Goal: Task Accomplishment & Management: Use online tool/utility

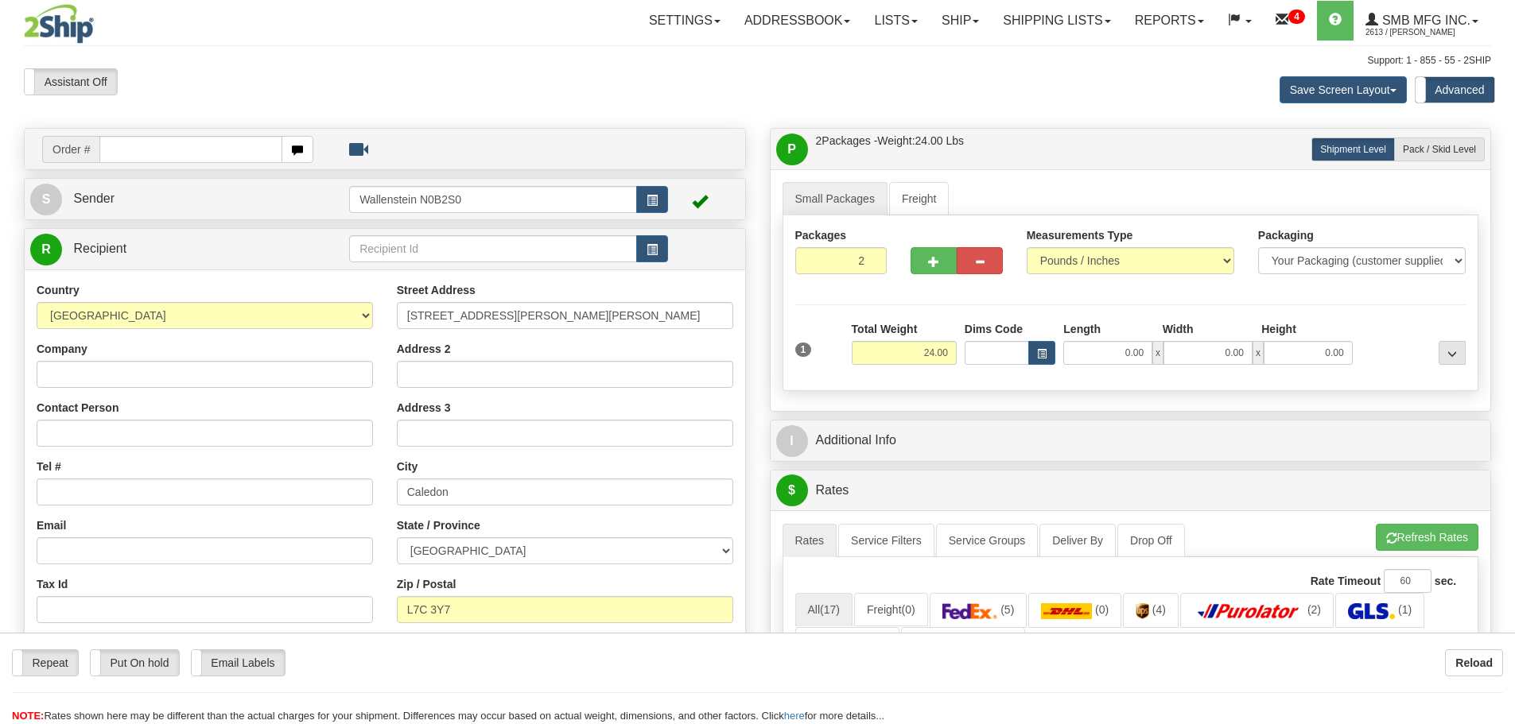
select select "ON"
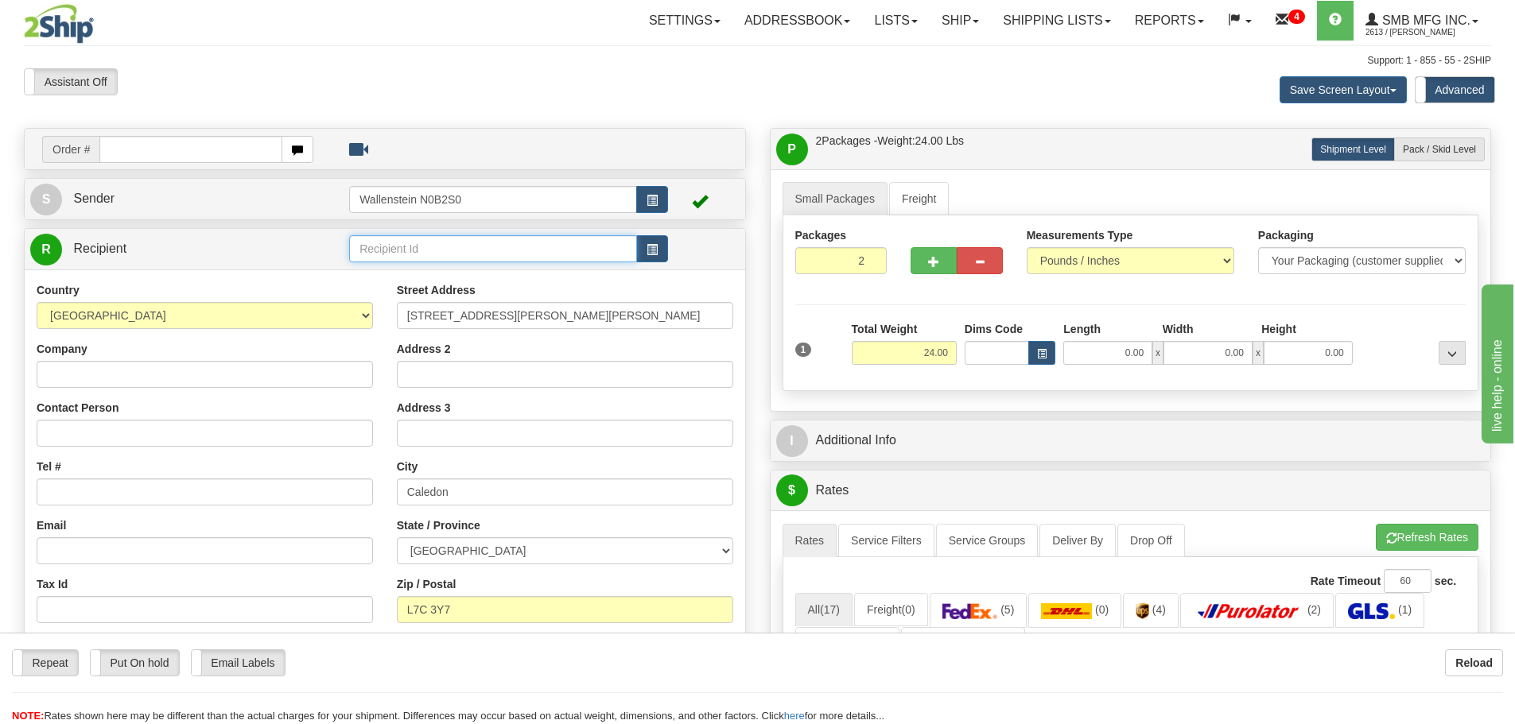
click at [386, 249] on input "text" at bounding box center [493, 248] width 288 height 27
click at [417, 276] on div "SCNI01" at bounding box center [490, 273] width 273 height 17
type input "SCNI01"
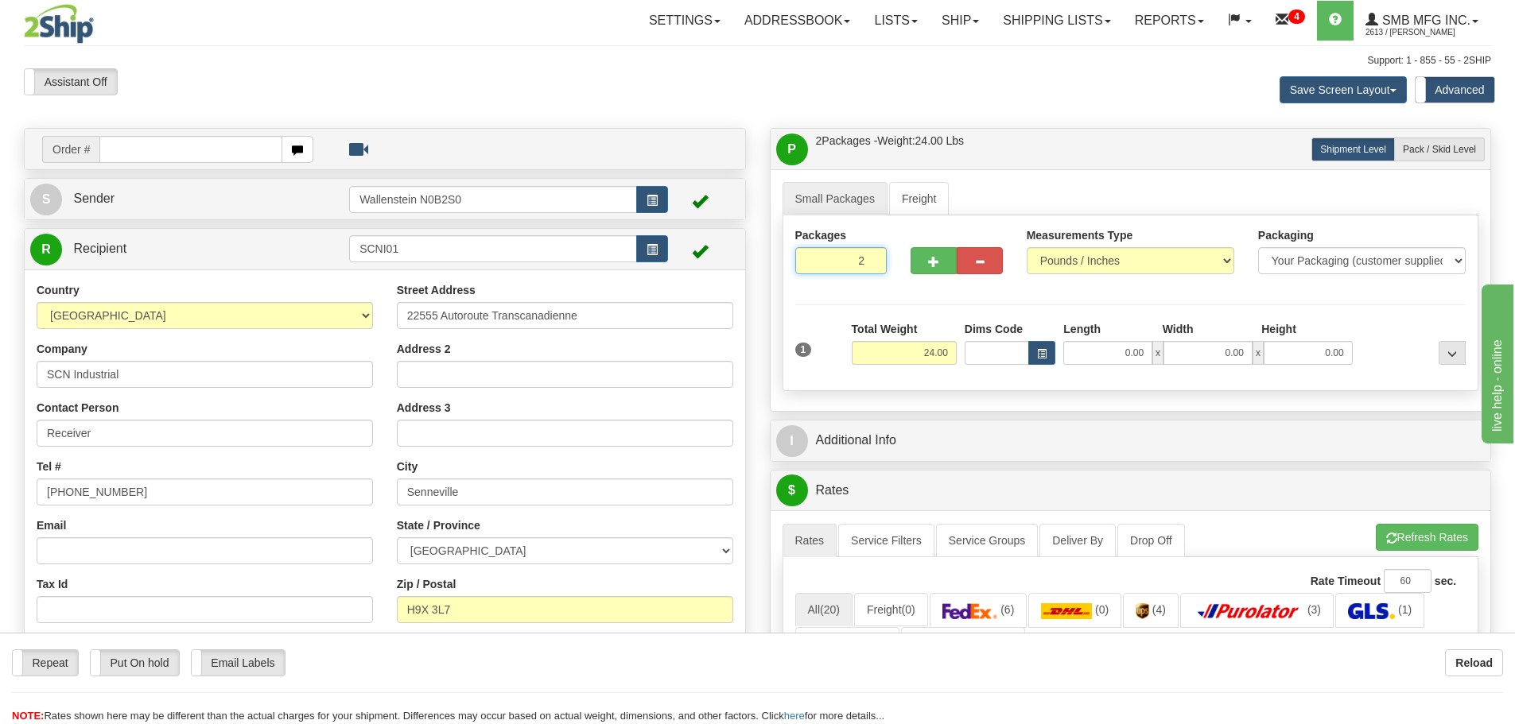
click at [848, 259] on input "2" at bounding box center [841, 260] width 92 height 27
type input "1"
click at [912, 354] on div "Packages 1 1 Measurements Type" at bounding box center [1130, 303] width 696 height 176
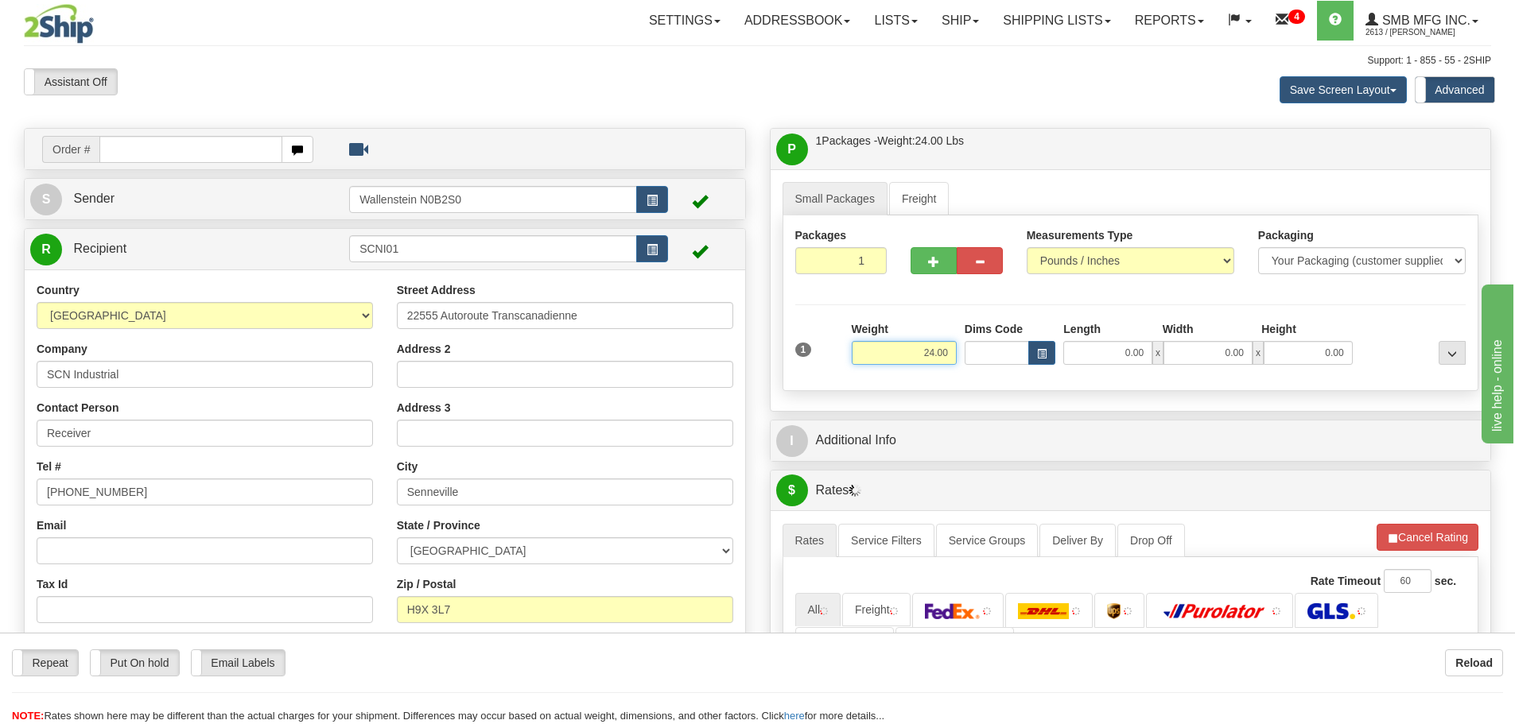
click at [912, 354] on input "24.00" at bounding box center [903, 353] width 105 height 24
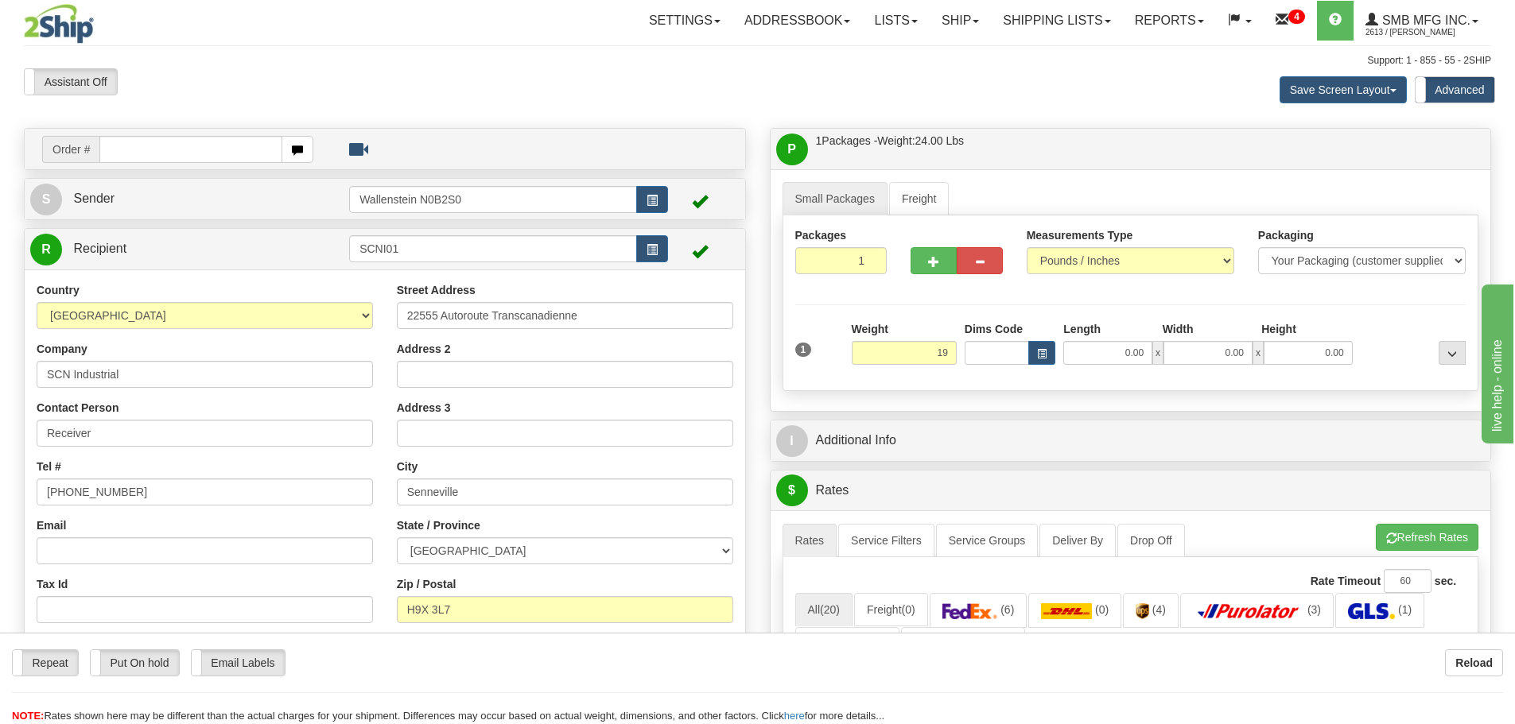
type input "19.00"
click at [948, 381] on div "Packages 1 1 Measurements Type" at bounding box center [1130, 303] width 696 height 176
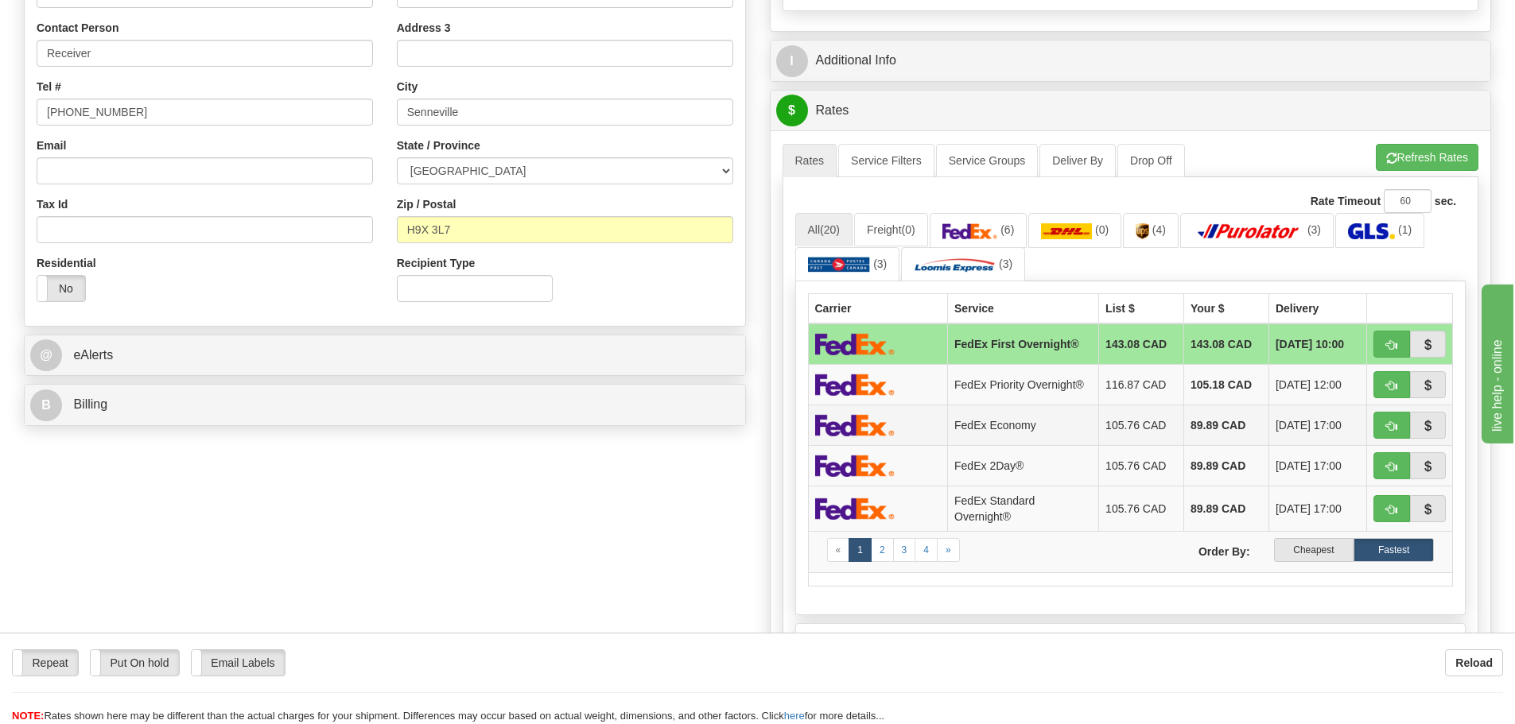
scroll to position [398, 0]
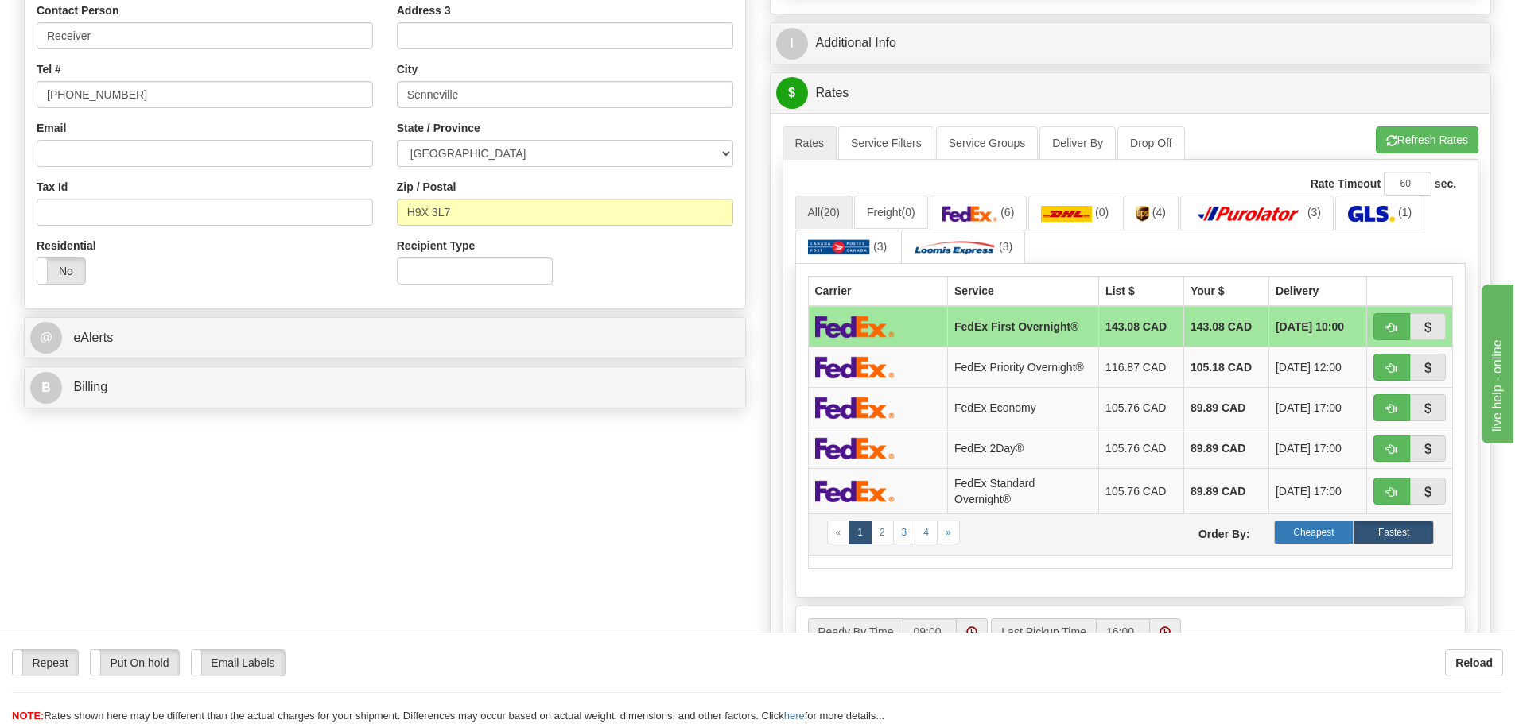
click at [1299, 533] on label "Cheapest" at bounding box center [1314, 533] width 80 height 24
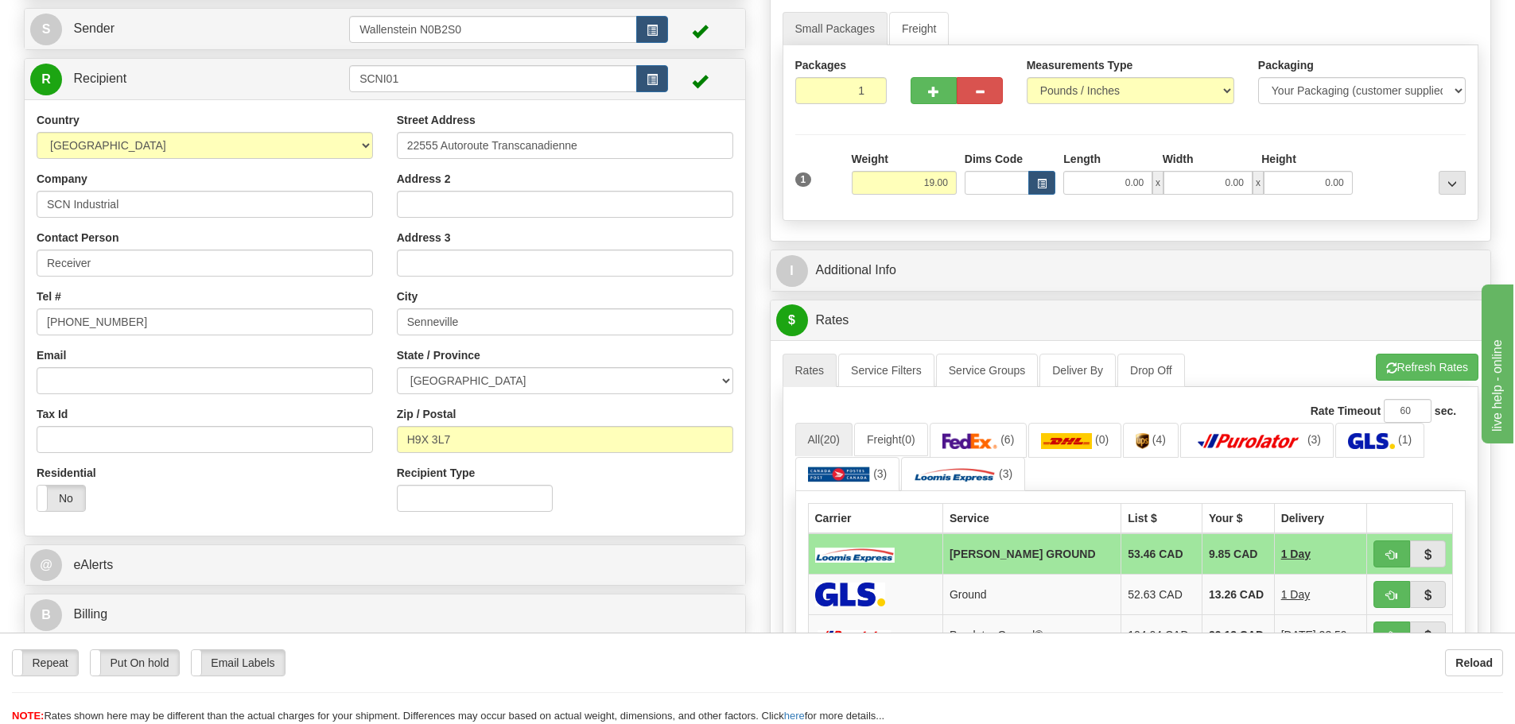
scroll to position [80, 0]
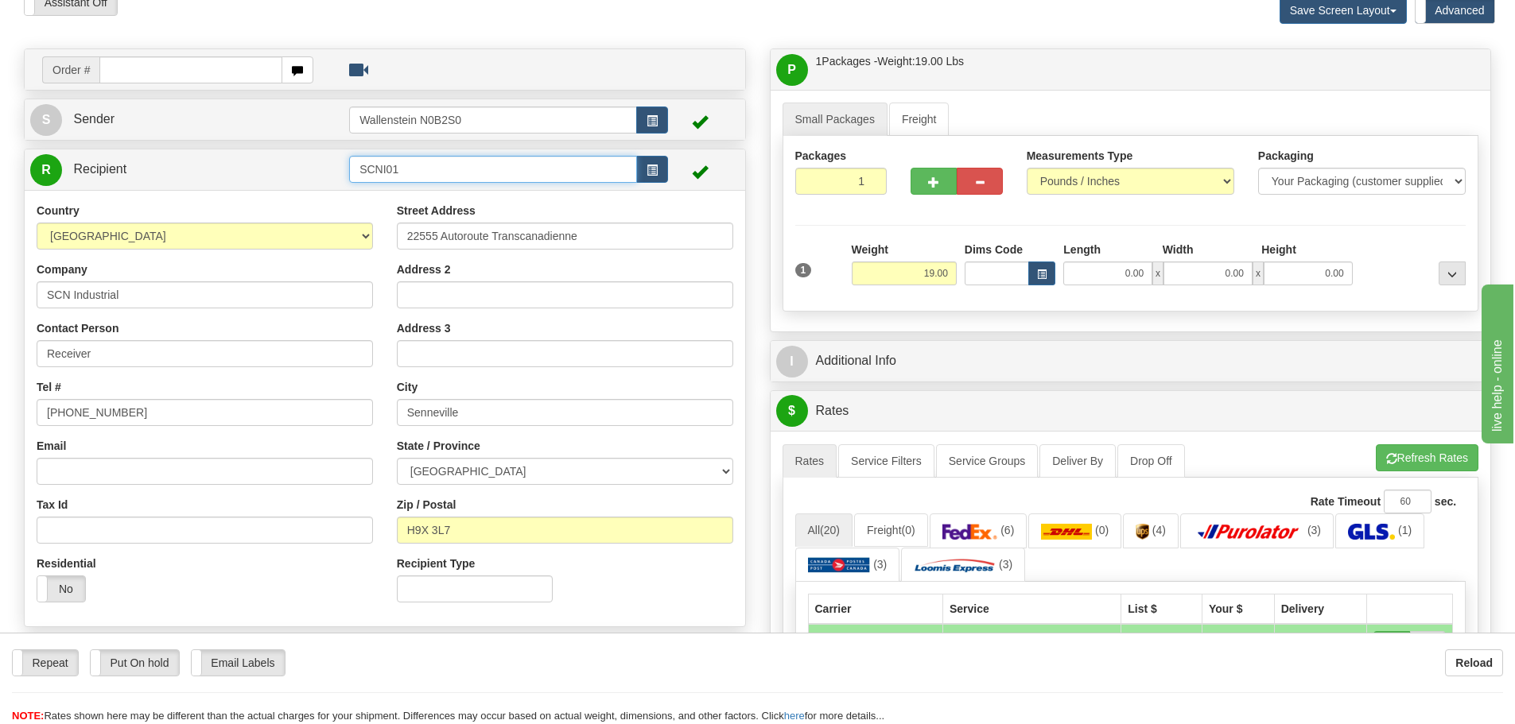
drag, startPoint x: 410, startPoint y: 171, endPoint x: 227, endPoint y: 153, distance: 184.5
click at [227, 153] on tr "R Recipient SCNI01" at bounding box center [384, 169] width 709 height 33
drag, startPoint x: 611, startPoint y: 231, endPoint x: 313, endPoint y: 237, distance: 298.2
click at [313, 237] on div "Country [GEOGRAPHIC_DATA] [GEOGRAPHIC_DATA] [GEOGRAPHIC_DATA] [GEOGRAPHIC_DATA]…" at bounding box center [385, 409] width 720 height 412
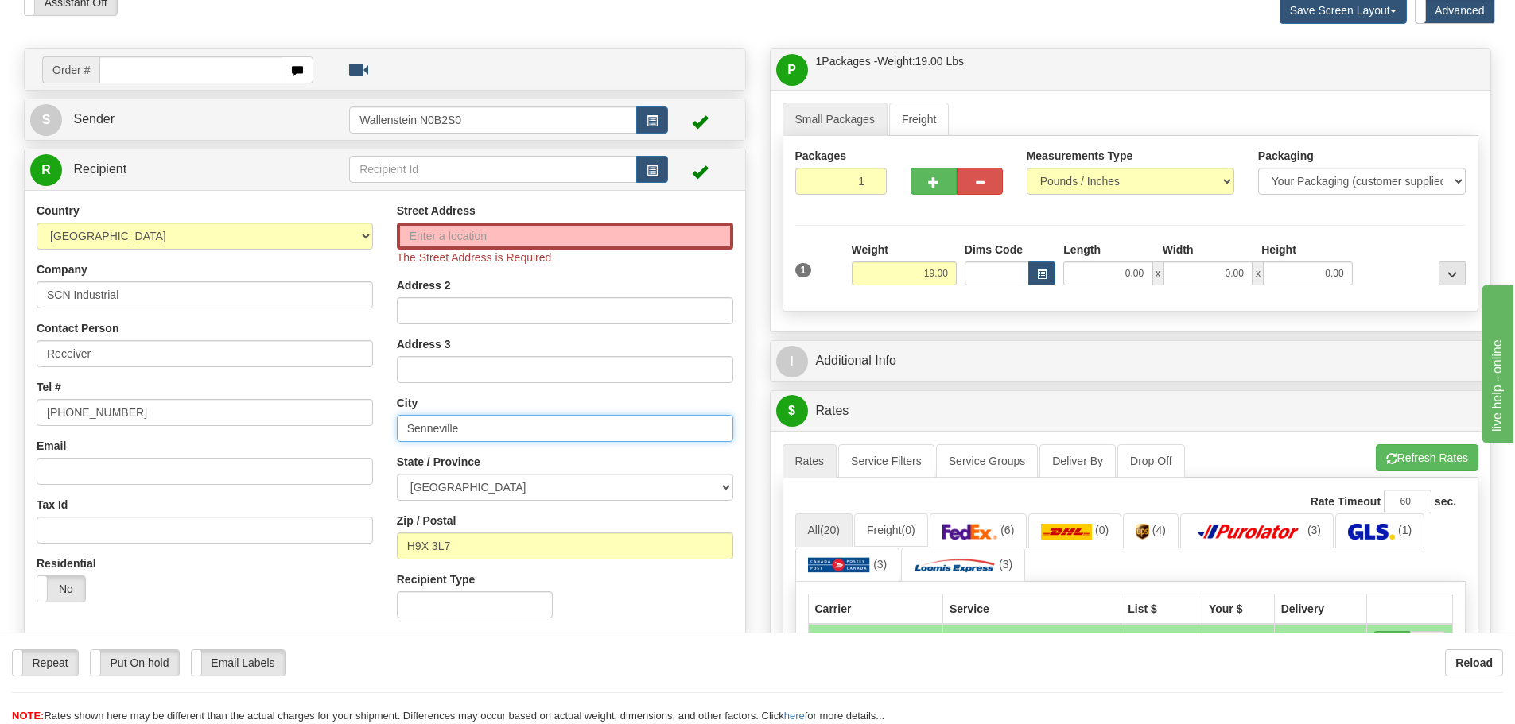
drag, startPoint x: 482, startPoint y: 432, endPoint x: 331, endPoint y: 417, distance: 151.8
click at [331, 417] on div "Country [GEOGRAPHIC_DATA] [GEOGRAPHIC_DATA] [GEOGRAPHIC_DATA] [GEOGRAPHIC_DATA]…" at bounding box center [385, 417] width 720 height 428
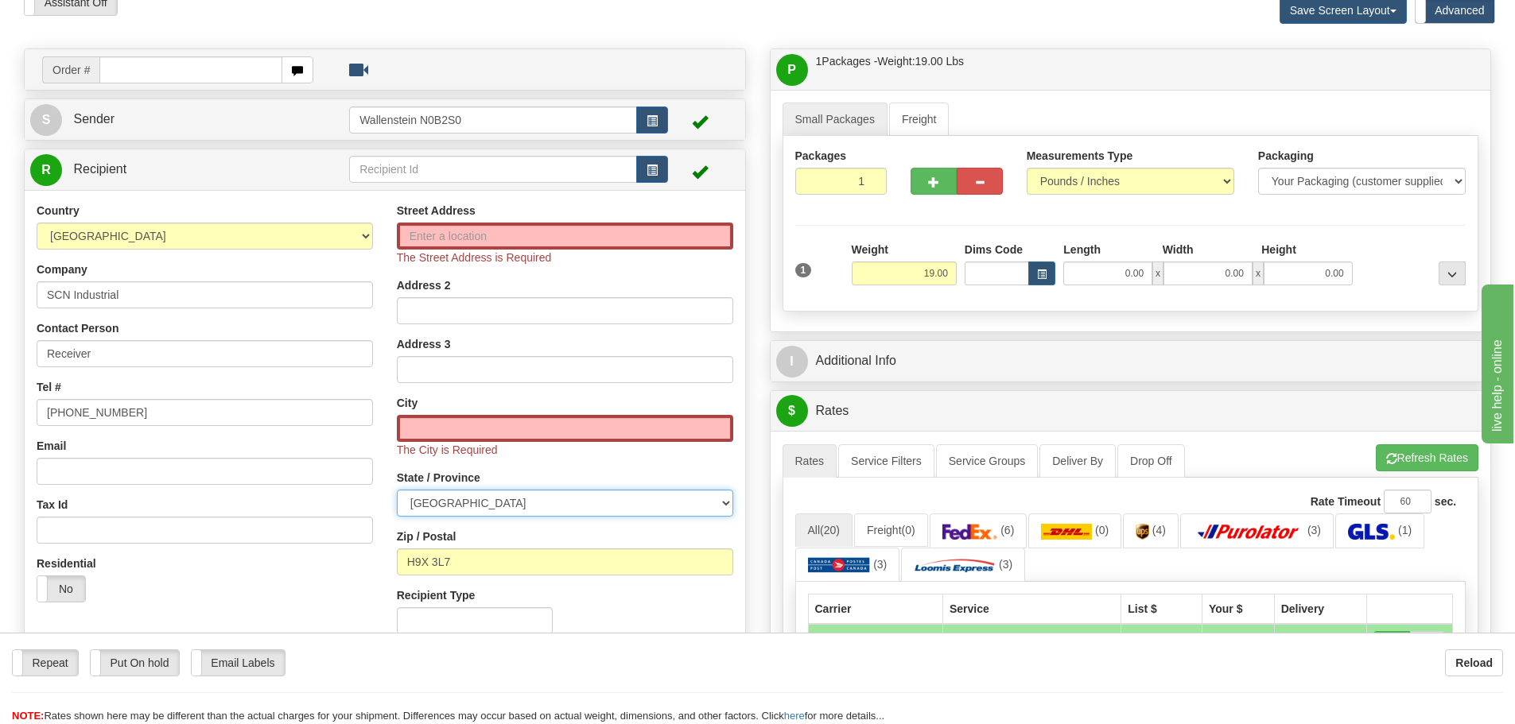
click at [481, 502] on select "[GEOGRAPHIC_DATA] [GEOGRAPHIC_DATA] [GEOGRAPHIC_DATA] [GEOGRAPHIC_DATA] [GEOGRA…" at bounding box center [565, 503] width 336 height 27
select select "ON"
click at [397, 490] on select "[GEOGRAPHIC_DATA] [GEOGRAPHIC_DATA] [GEOGRAPHIC_DATA] [GEOGRAPHIC_DATA] [GEOGRA…" at bounding box center [565, 503] width 336 height 27
drag, startPoint x: 470, startPoint y: 566, endPoint x: 343, endPoint y: 556, distance: 126.8
click at [343, 556] on div "Country [GEOGRAPHIC_DATA] [GEOGRAPHIC_DATA] [GEOGRAPHIC_DATA] [GEOGRAPHIC_DATA]…" at bounding box center [385, 425] width 720 height 444
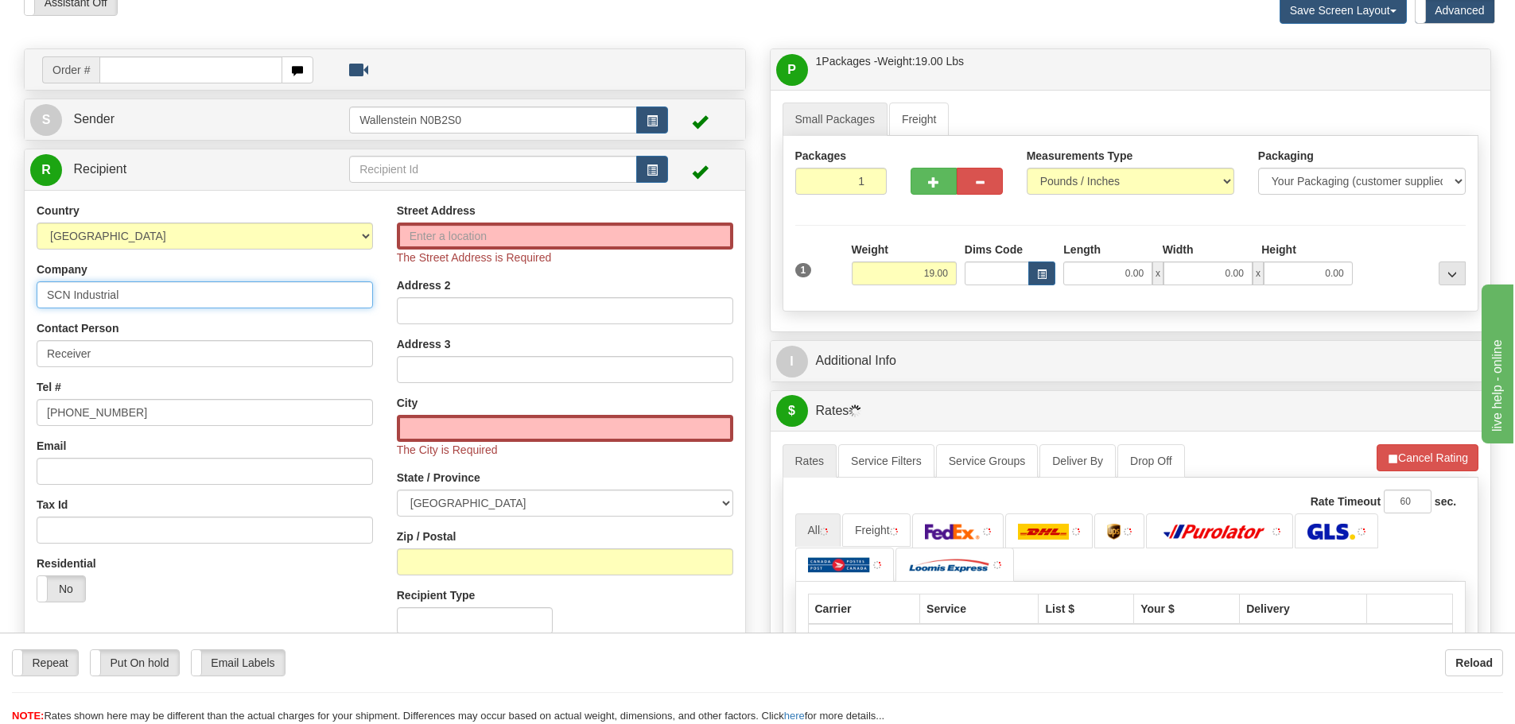
drag, startPoint x: 128, startPoint y: 293, endPoint x: 2, endPoint y: 277, distance: 127.4
click at [2, 277] on div "Toggle navigation Settings Shipping Preferences Fields Preferences New" at bounding box center [757, 439] width 1515 height 1038
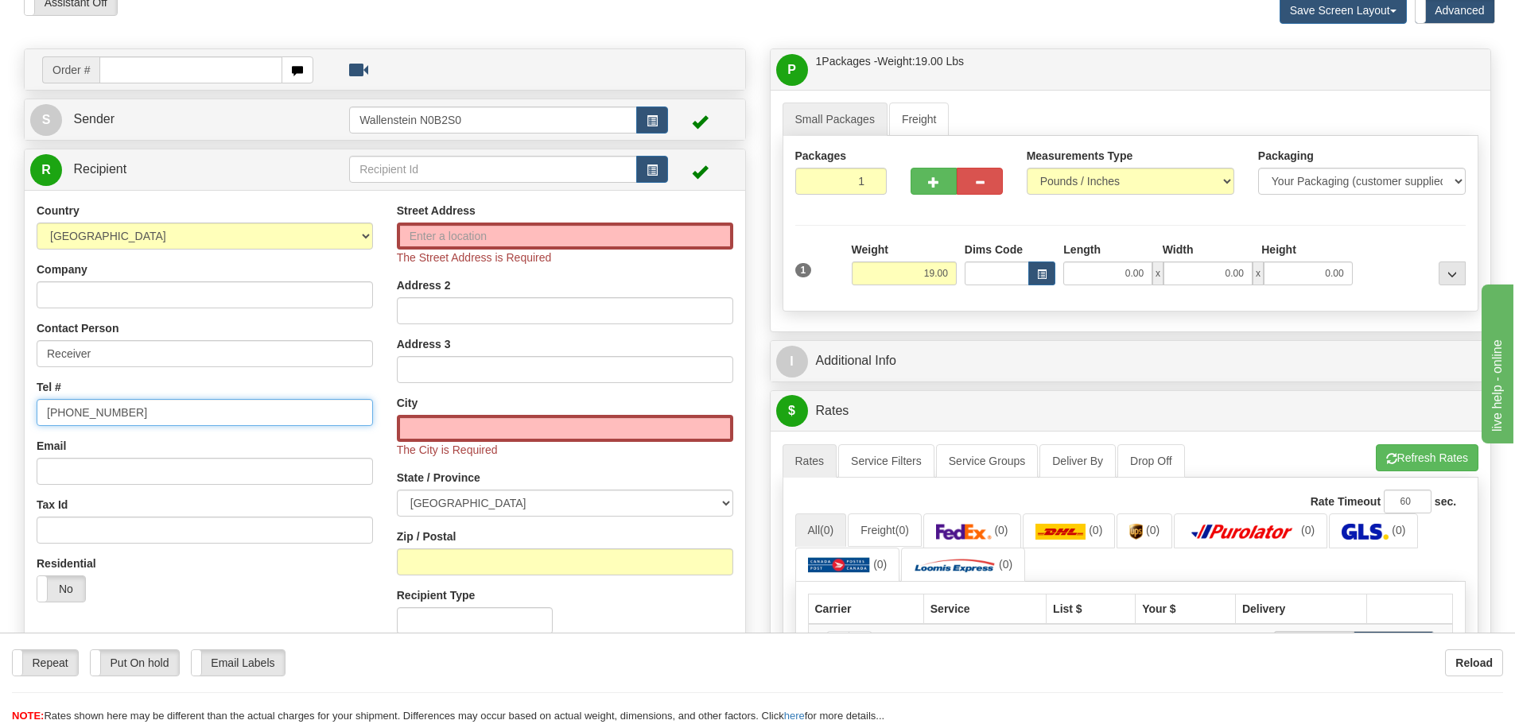
drag, startPoint x: 144, startPoint y: 417, endPoint x: 21, endPoint y: 402, distance: 123.4
click at [21, 402] on div "Order # S Sender" at bounding box center [385, 407] width 746 height 718
click at [460, 239] on input "Street Address" at bounding box center [565, 236] width 336 height 27
paste input "[STREET_ADDRESS]"
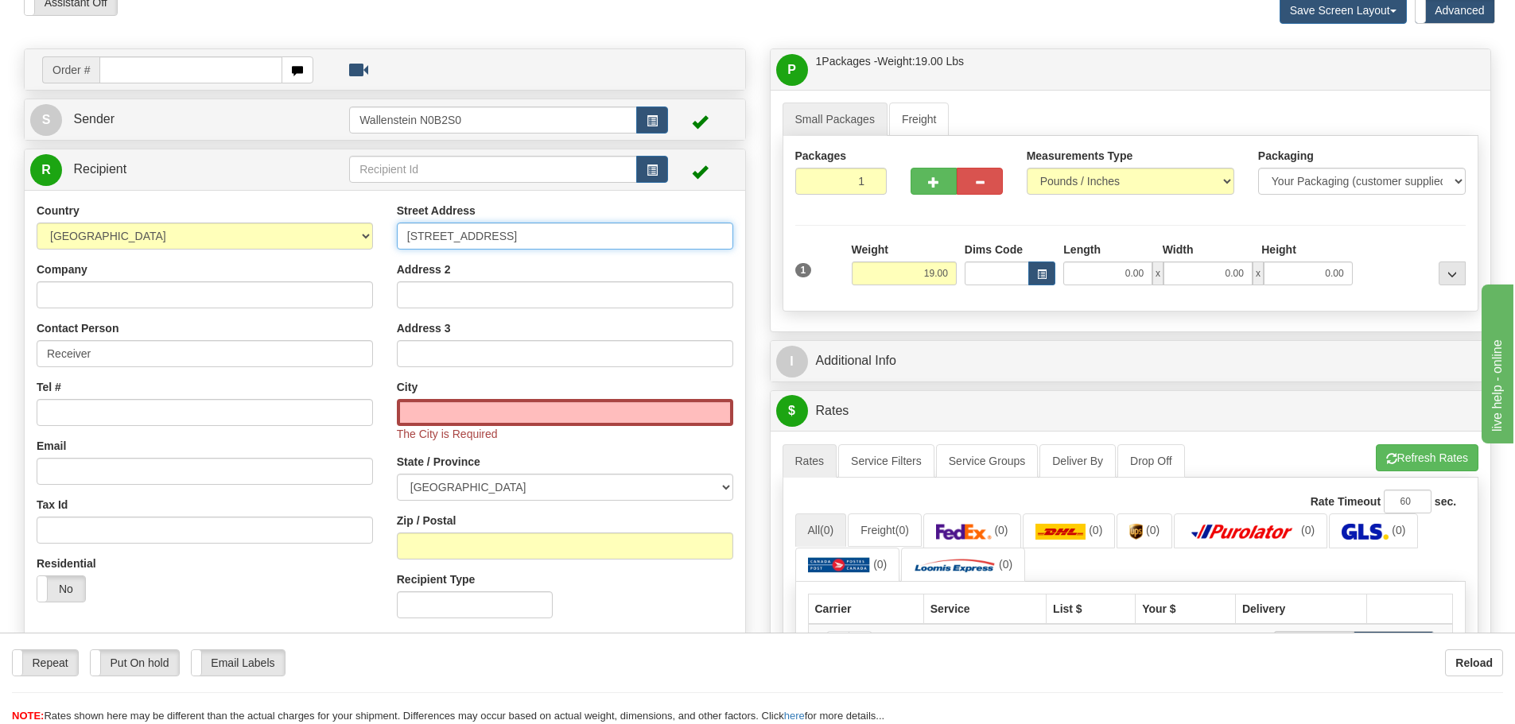
type input "[STREET_ADDRESS]"
click at [436, 409] on input "text" at bounding box center [565, 412] width 336 height 27
click at [464, 406] on input "text" at bounding box center [565, 412] width 336 height 27
paste input "[PERSON_NAME]"
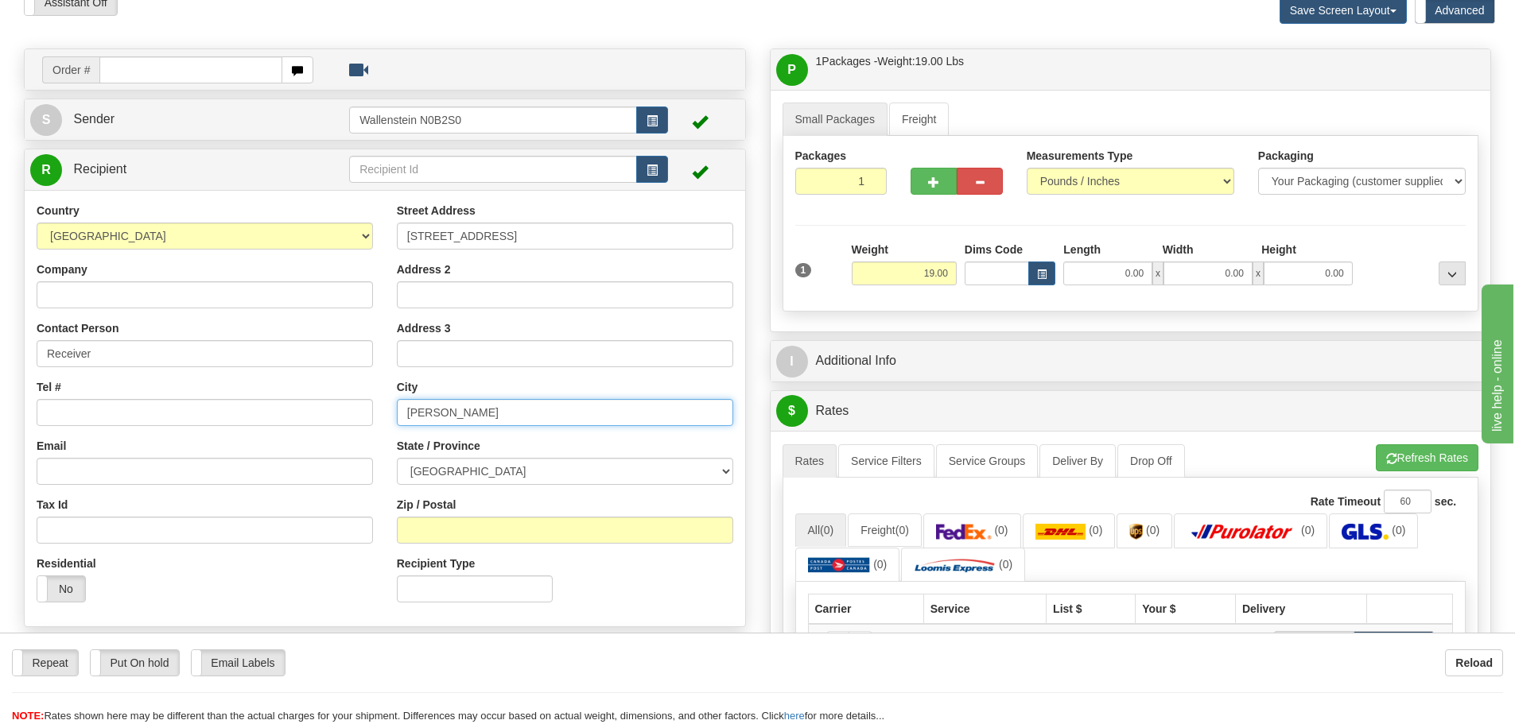
type input "[PERSON_NAME]"
click at [425, 529] on input "Zip / Postal" at bounding box center [565, 530] width 336 height 27
paste input "L4K 2Y8"
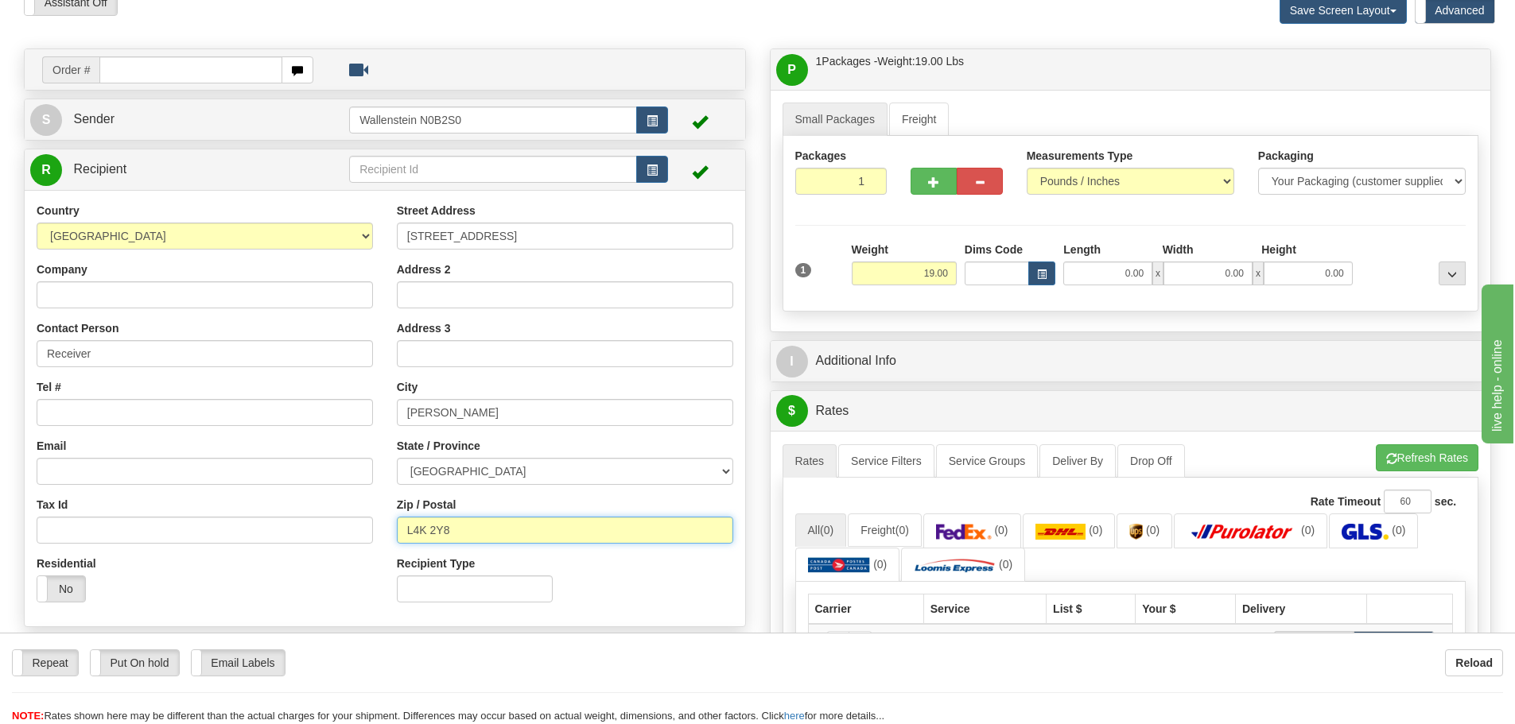
type input "L4K 2Y8"
click at [852, 180] on input "1" at bounding box center [841, 181] width 92 height 27
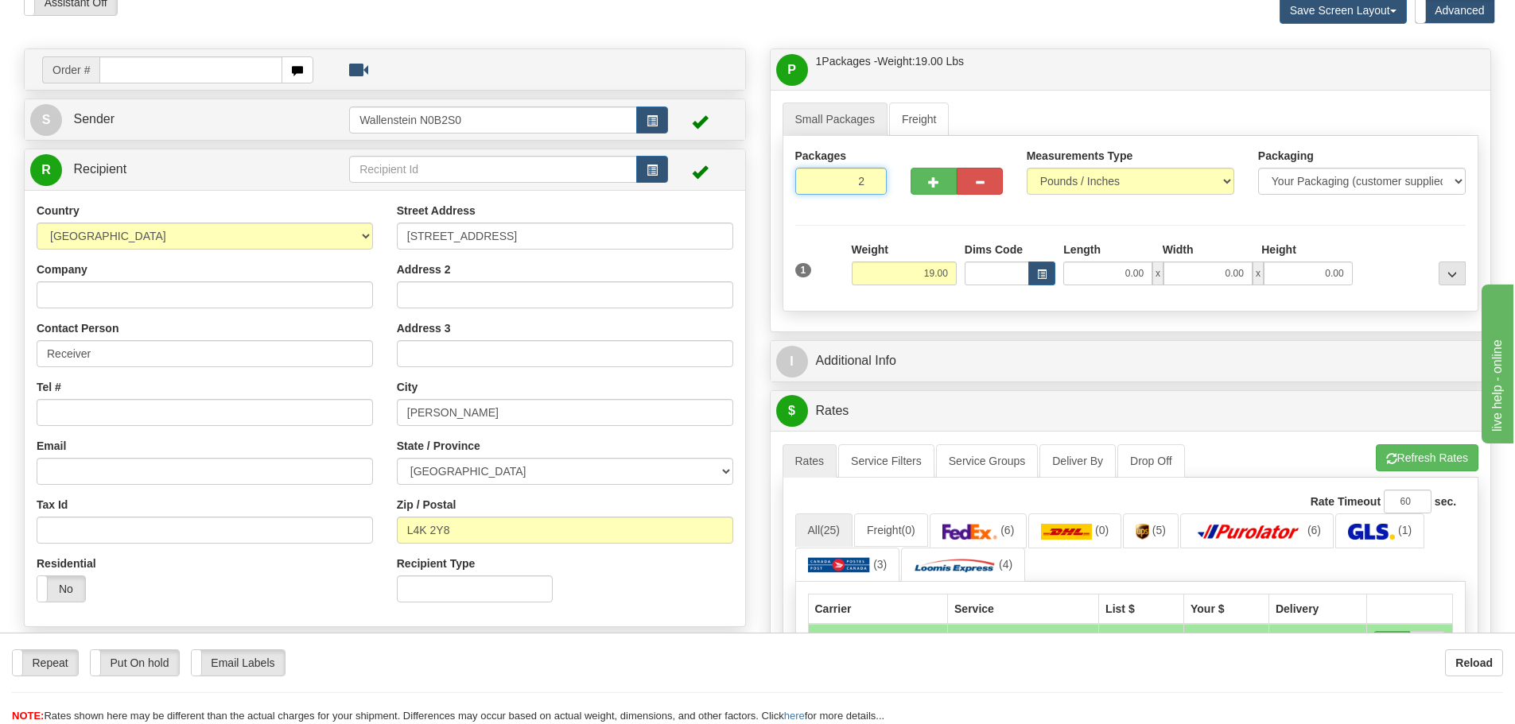
type input "2"
click at [913, 278] on div "Packages 2 1 Measurements Type" at bounding box center [1130, 224] width 696 height 176
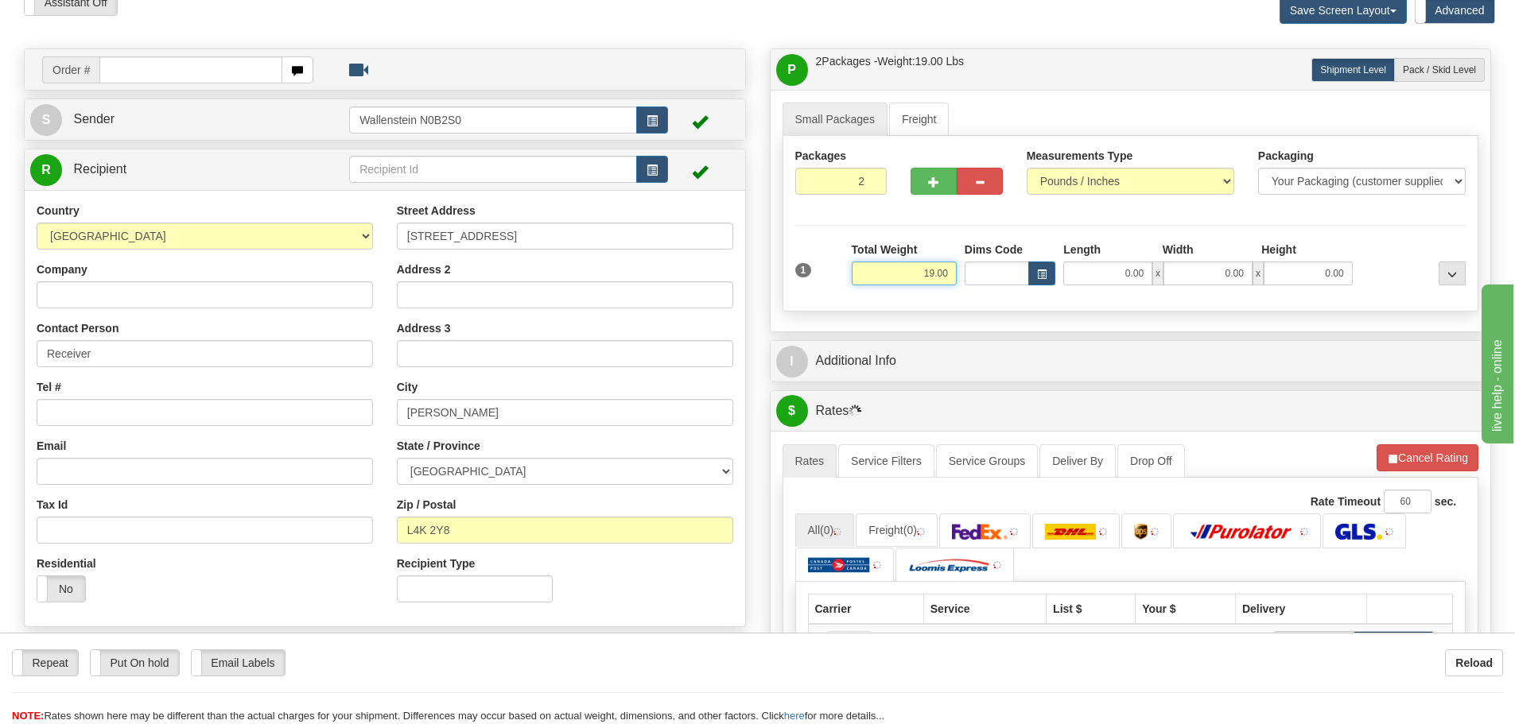
click at [914, 278] on input "19.00" at bounding box center [903, 274] width 105 height 24
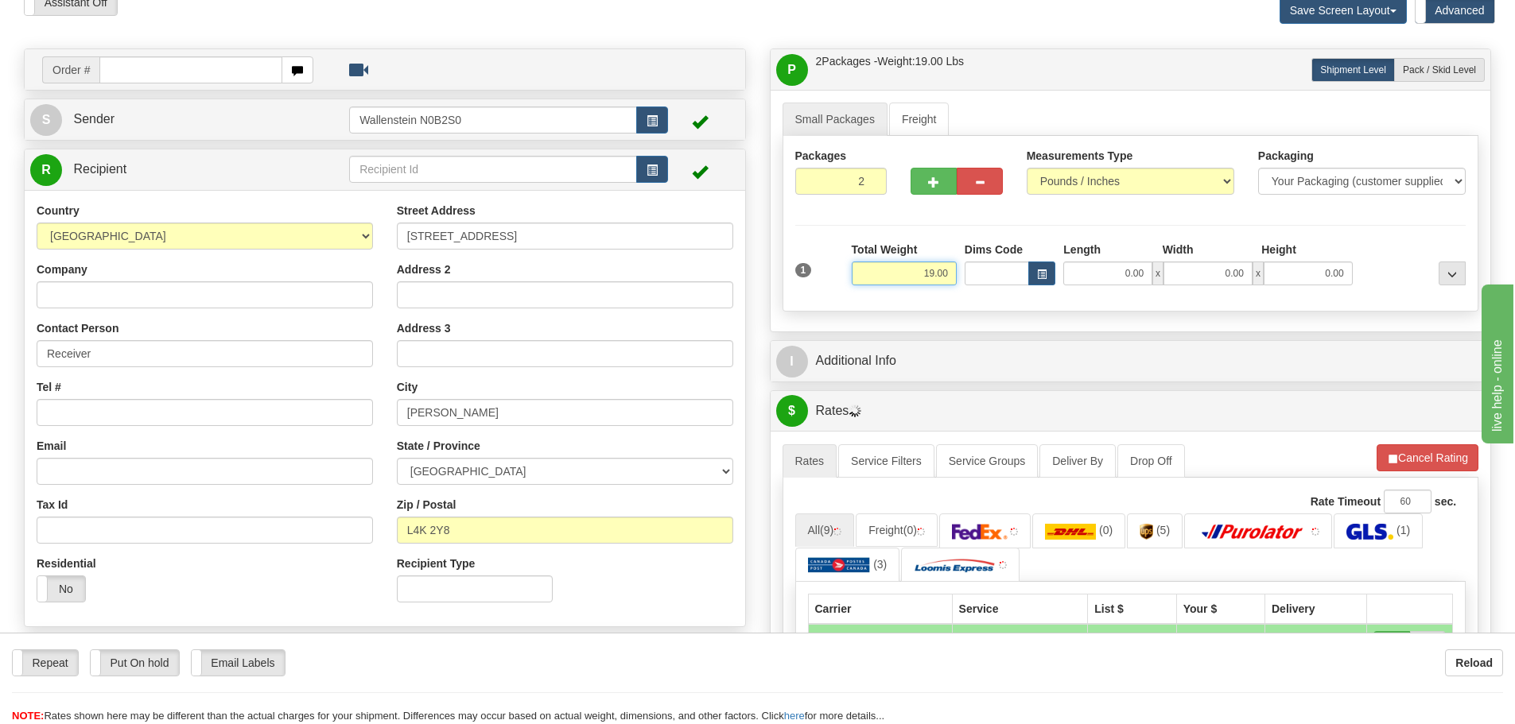
click at [914, 278] on input "19.00" at bounding box center [903, 274] width 105 height 24
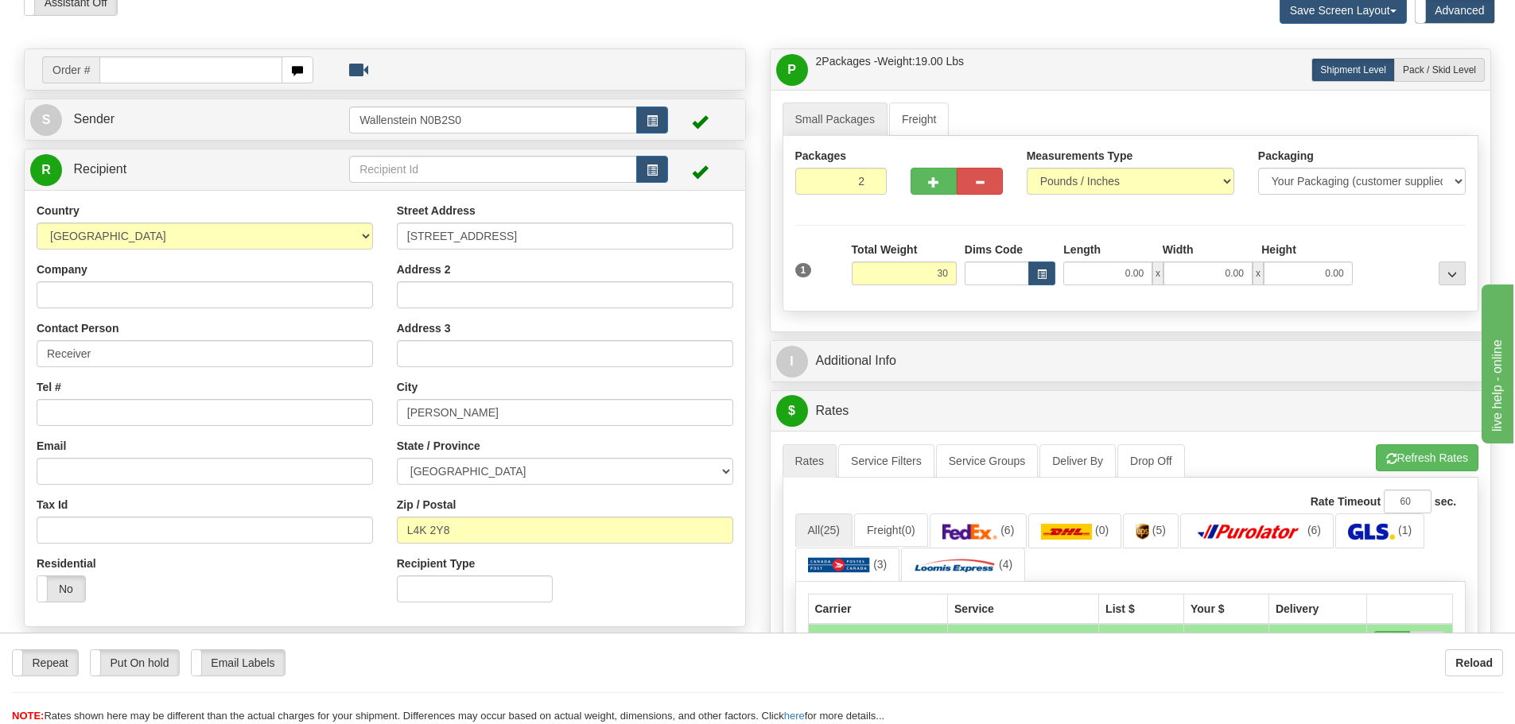
type input "30.00"
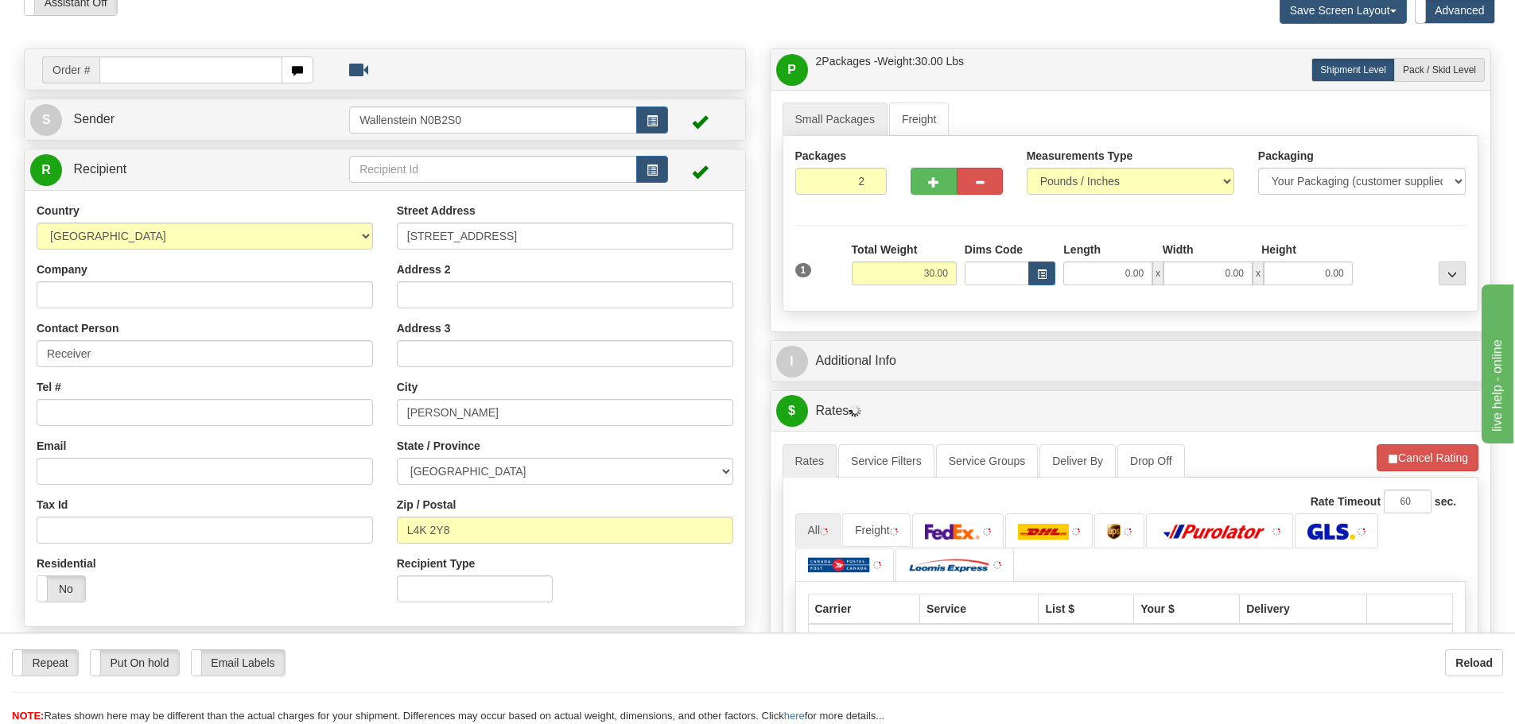
click at [1058, 343] on div "I Additional Info" at bounding box center [1130, 361] width 720 height 41
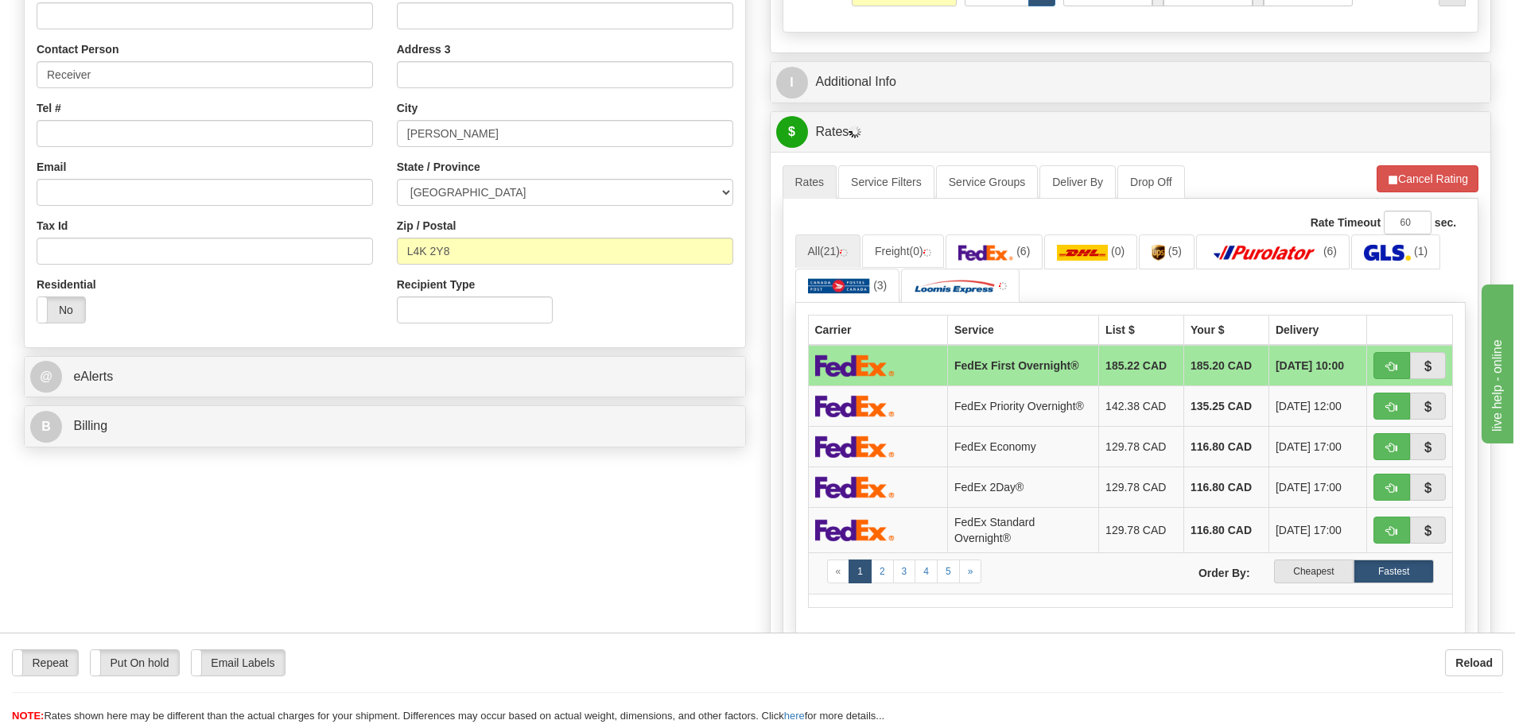
scroll to position [398, 0]
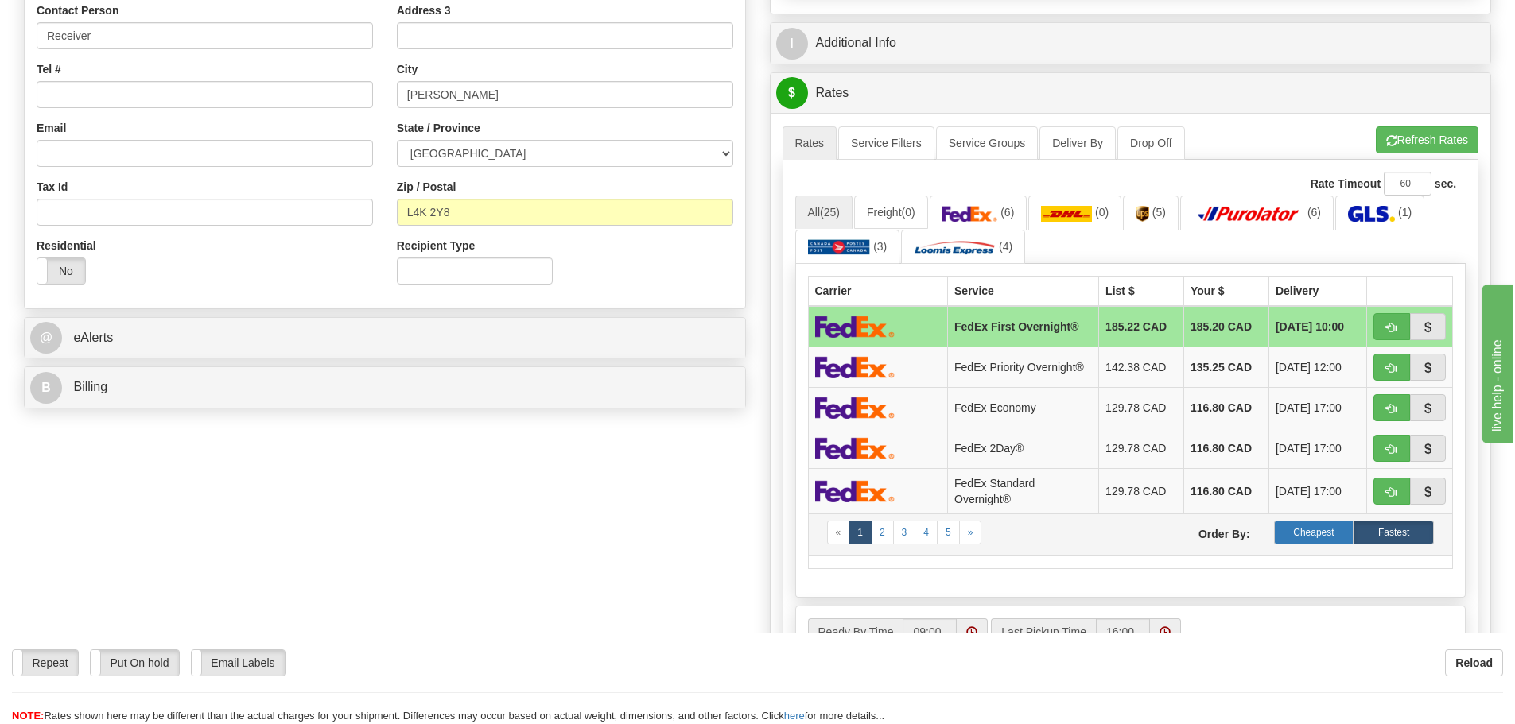
click at [1306, 535] on label "Cheapest" at bounding box center [1314, 533] width 80 height 24
